Goal: Task Accomplishment & Management: Manage account settings

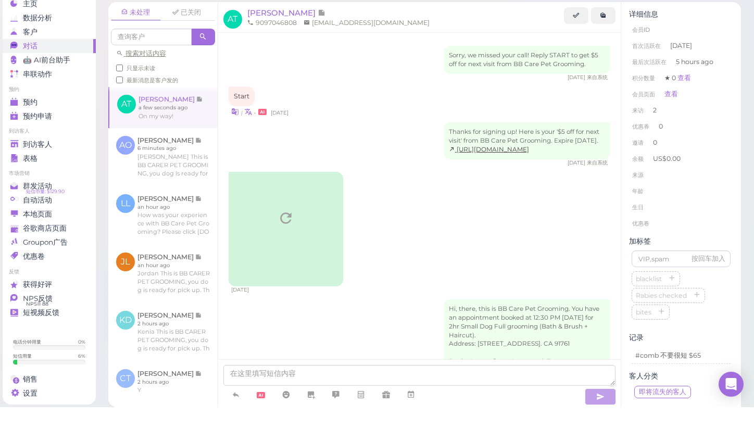
scroll to position [653, 0]
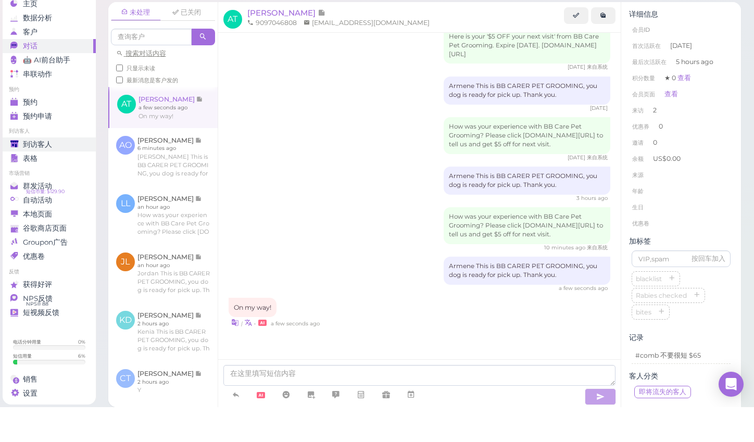
click at [50, 175] on span "到访客人" at bounding box center [37, 179] width 29 height 9
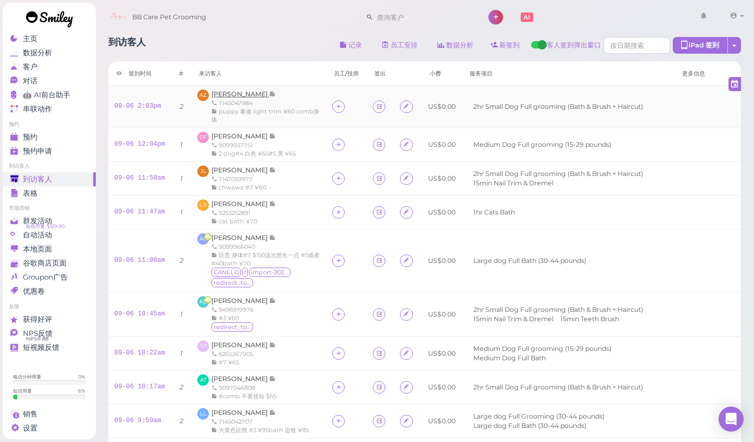
click at [225, 94] on span "[PERSON_NAME]" at bounding box center [240, 94] width 58 height 8
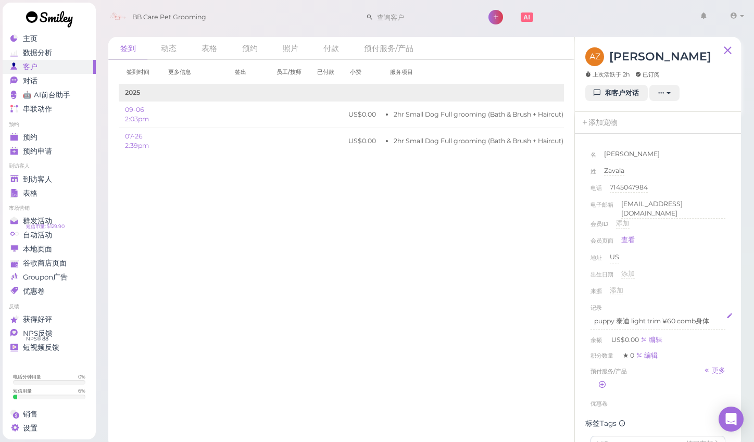
click at [712, 316] on p "puppy 泰迪 light trim ¥60 comb身体" at bounding box center [658, 320] width 128 height 9
click at [41, 180] on span "到访客人" at bounding box center [37, 179] width 29 height 9
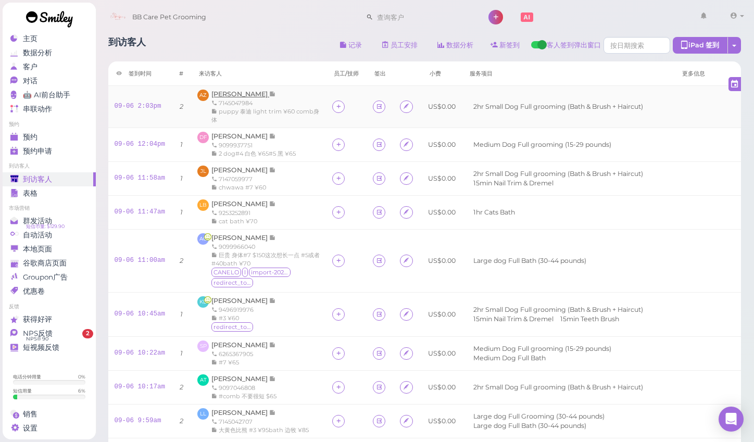
click at [243, 92] on span "[PERSON_NAME]" at bounding box center [240, 94] width 58 height 8
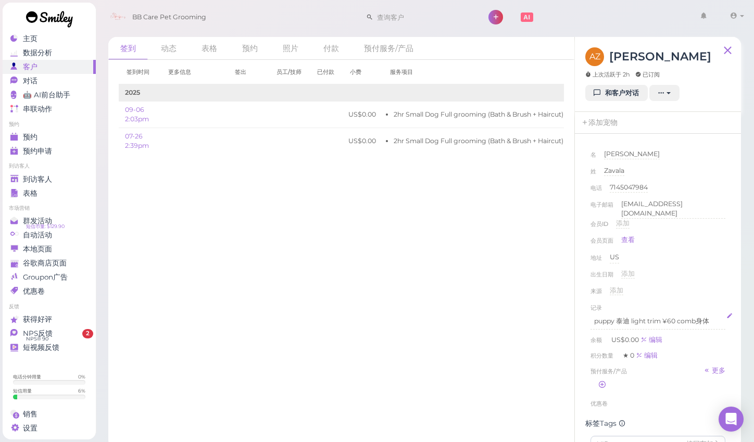
click at [711, 316] on p "puppy 泰迪 light trim ¥60 comb身体" at bounding box center [658, 320] width 128 height 9
click at [717, 263] on div "地址 US" at bounding box center [657, 260] width 135 height 17
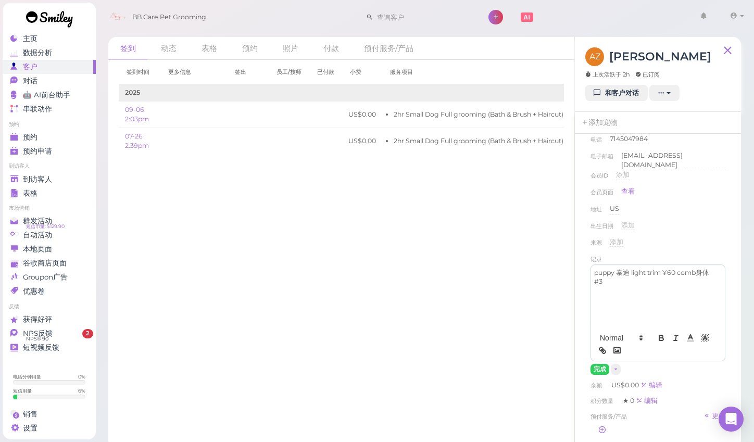
scroll to position [60, 0]
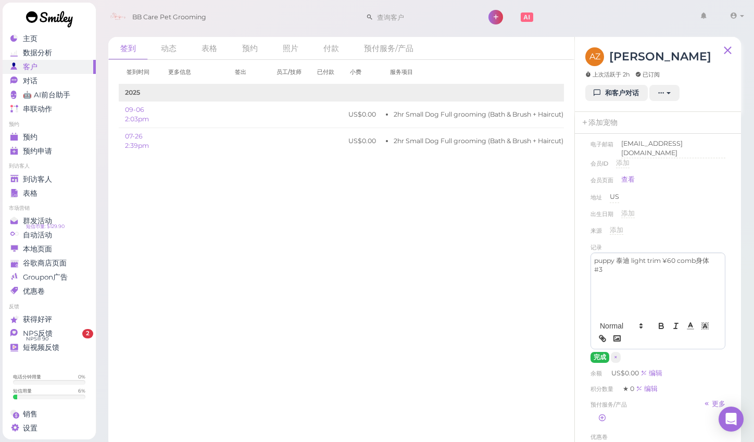
click at [603, 352] on button "完成" at bounding box center [599, 357] width 19 height 11
